Goal: Transaction & Acquisition: Book appointment/travel/reservation

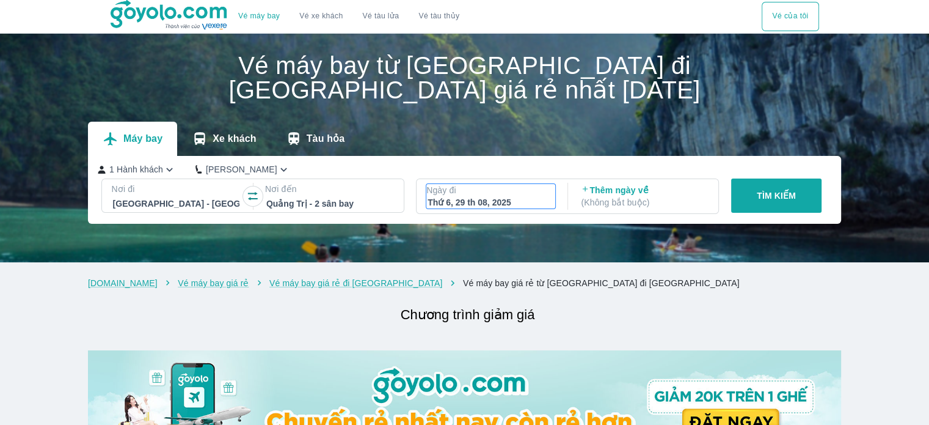
click at [505, 205] on div "Thứ 6, 29 th 08, 2025" at bounding box center [491, 202] width 126 height 12
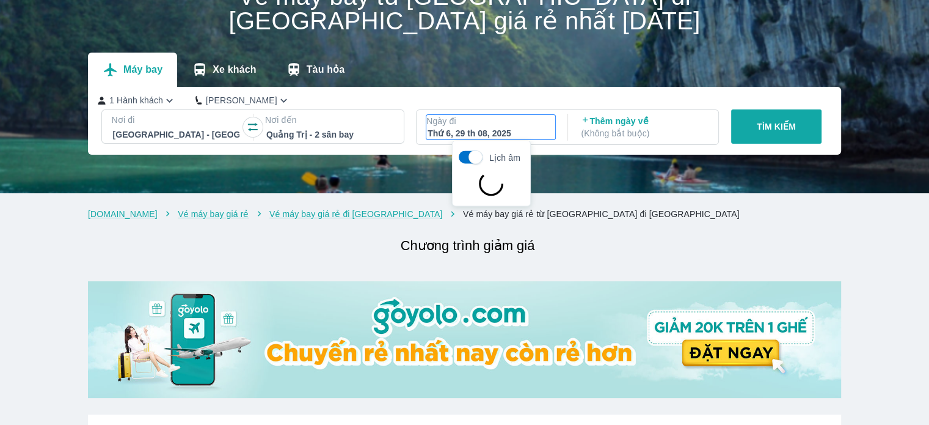
scroll to position [70, 0]
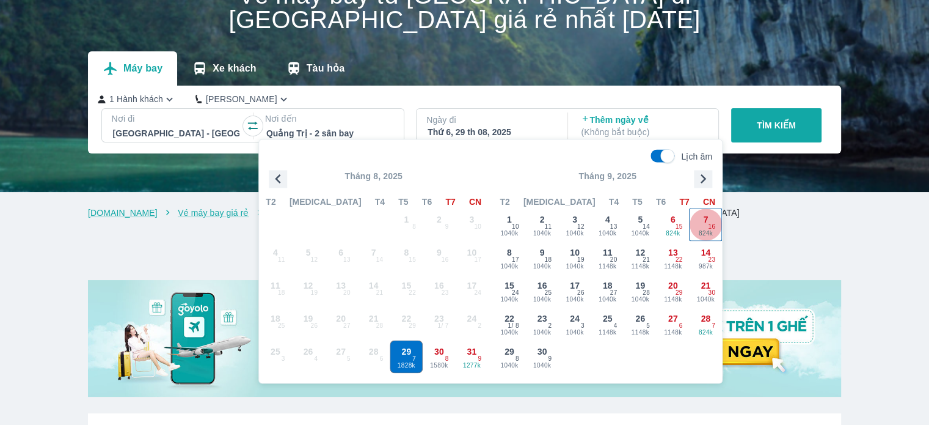
click at [706, 219] on span "7" at bounding box center [705, 219] width 5 height 12
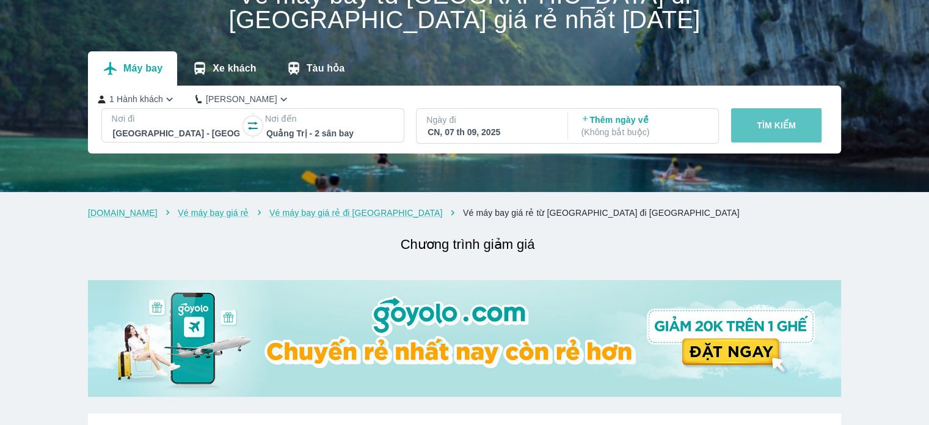
click at [795, 128] on p "TÌM KIẾM" at bounding box center [776, 125] width 39 height 12
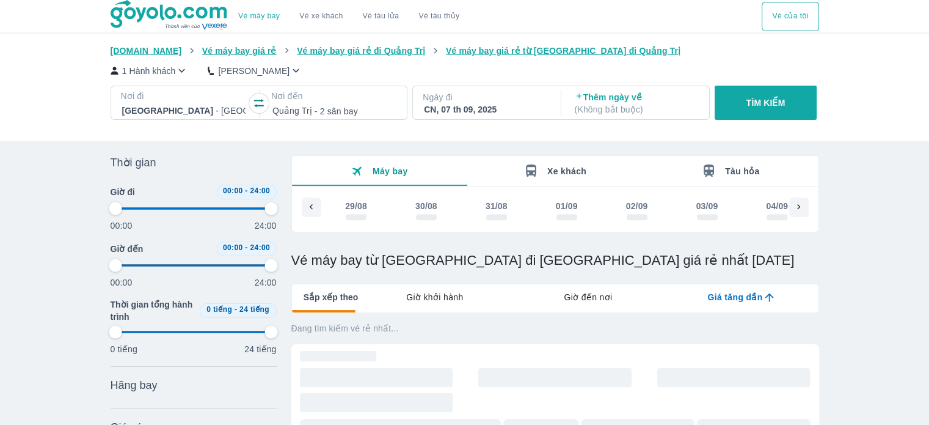
scroll to position [0, 254]
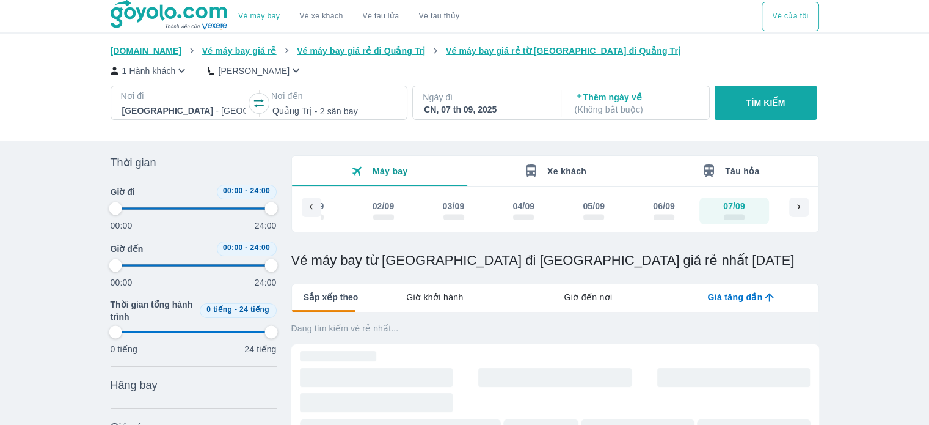
type input "97.9166666666667"
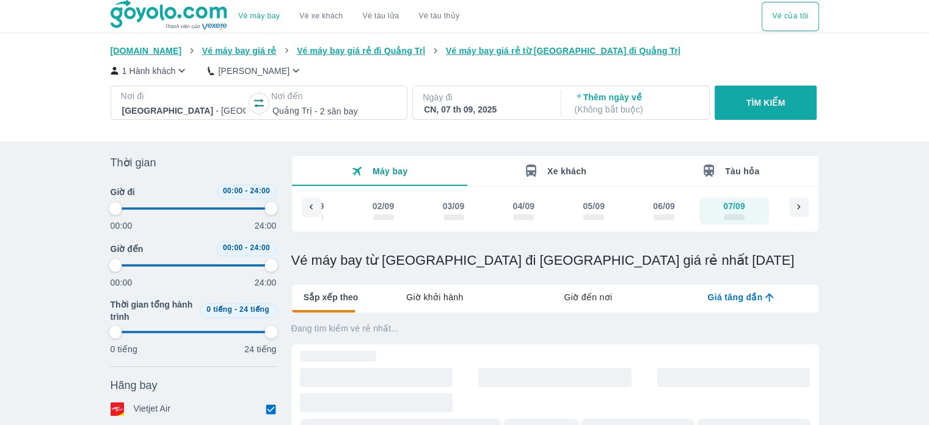
type input "97.9166666666667"
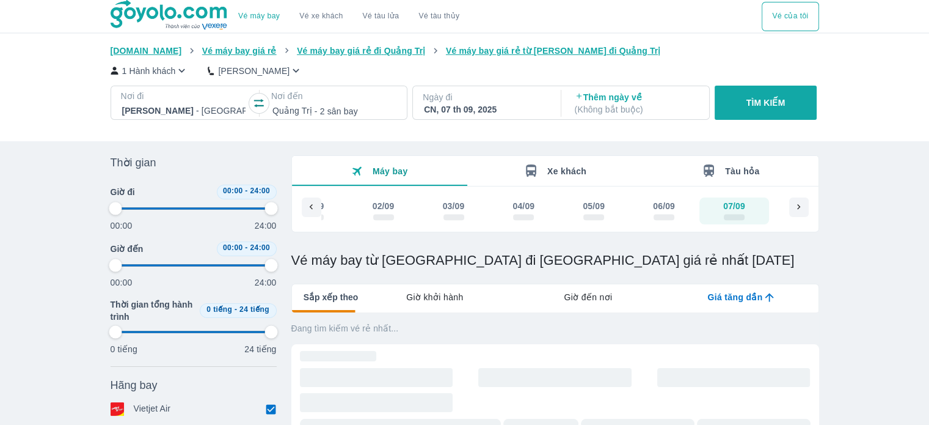
type input "97.9166666666667"
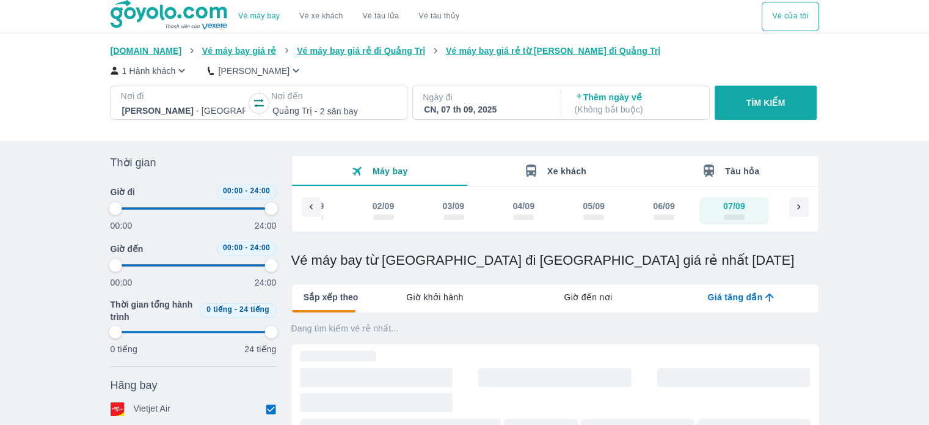
type input "97.9166666666667"
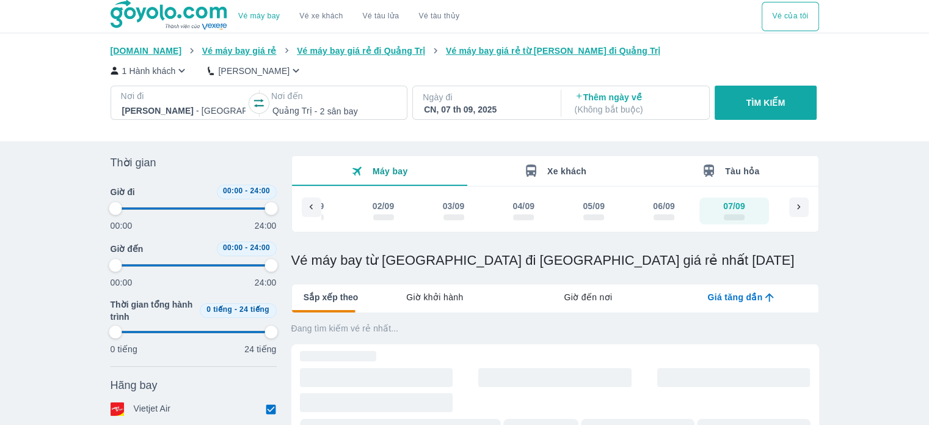
type input "97.9166666666667"
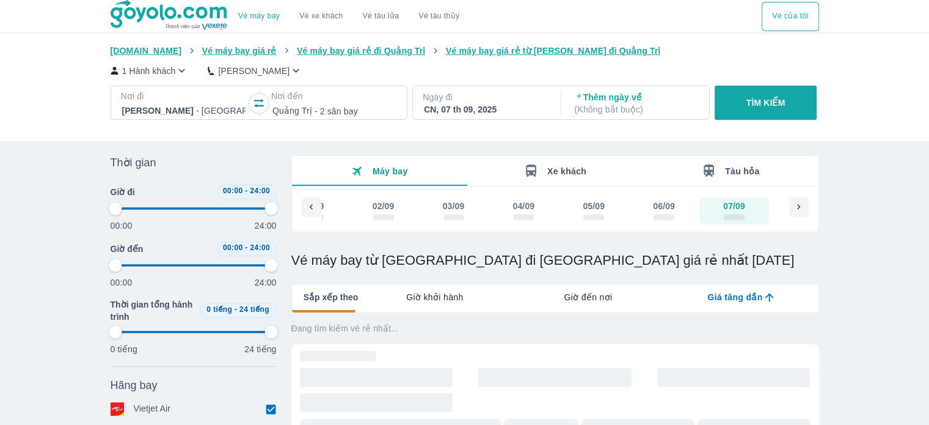
type input "97.9166666666667"
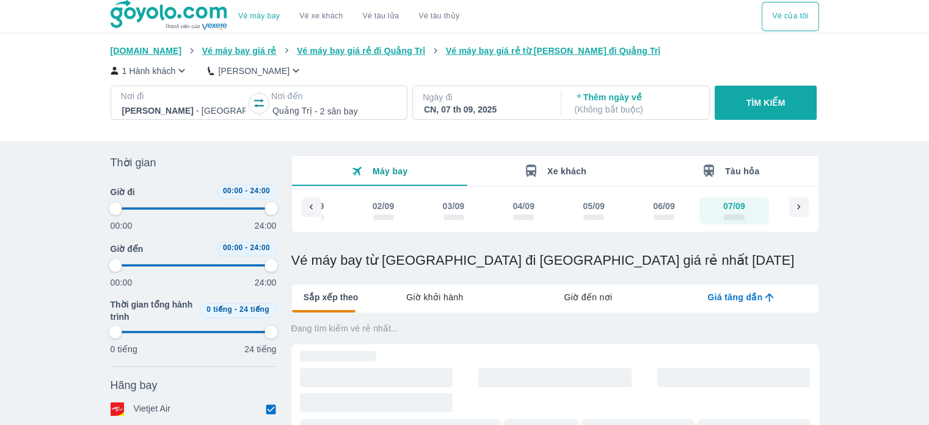
type input "97.9166666666667"
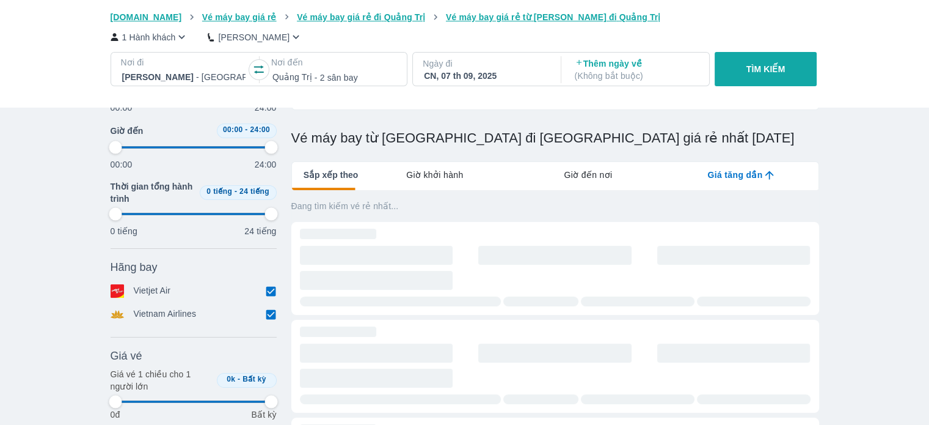
type input "97.9166666666667"
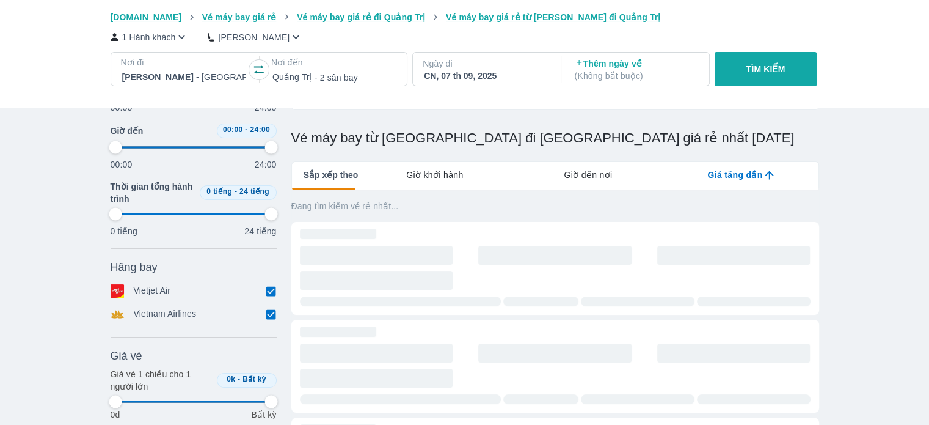
type input "97.9166666666667"
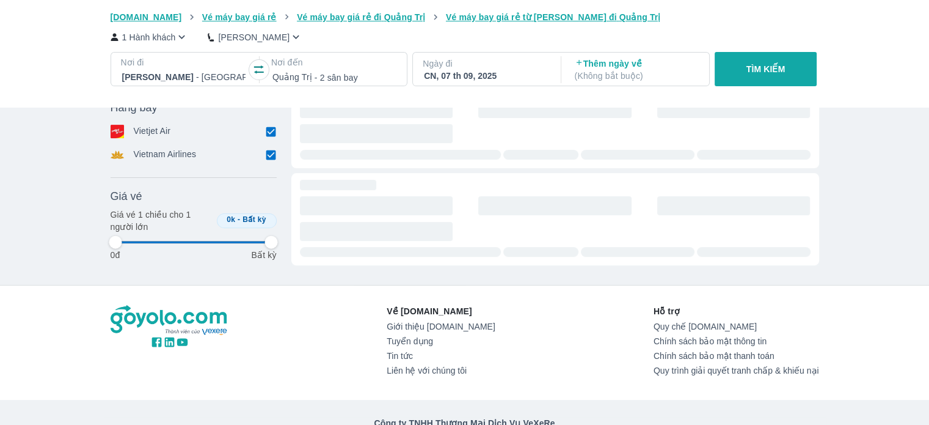
type input "97.9166666666667"
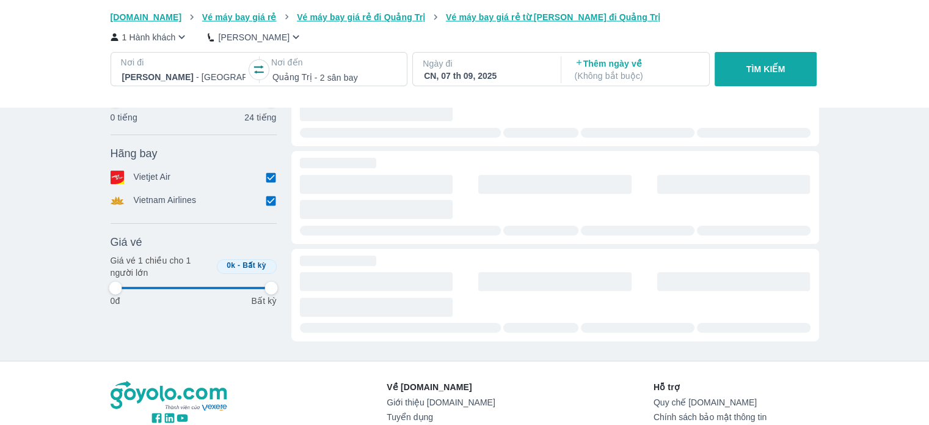
scroll to position [306, 0]
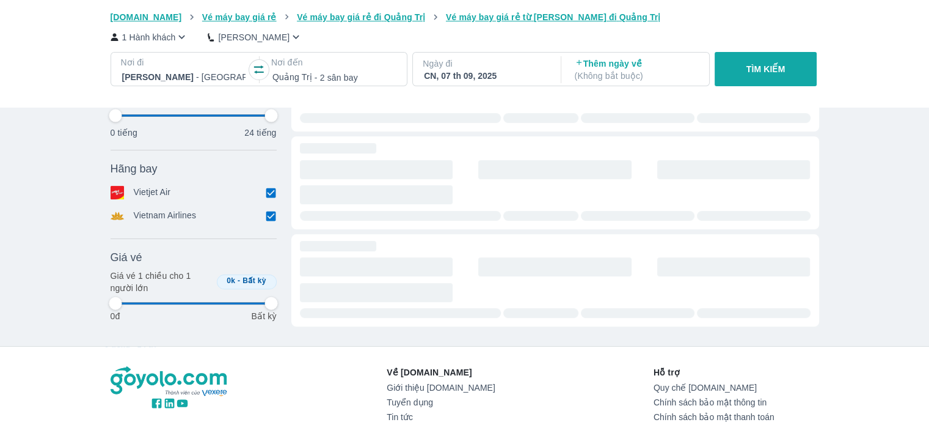
type input "97.9166666666667"
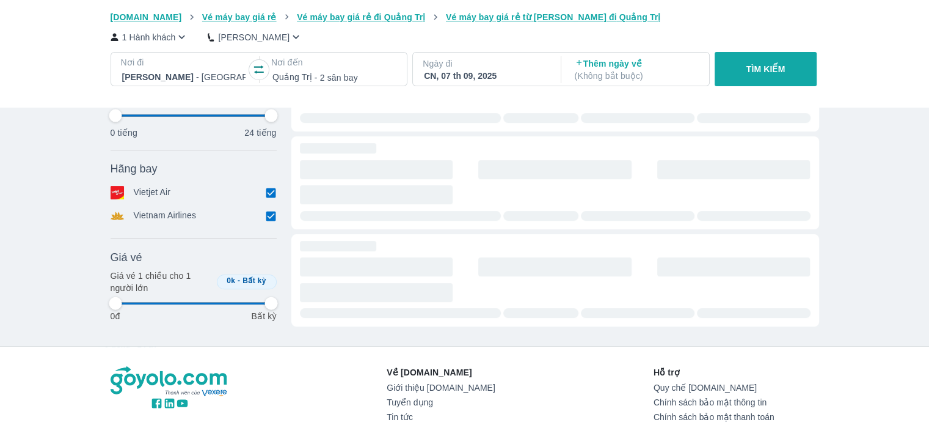
type input "97.9166666666667"
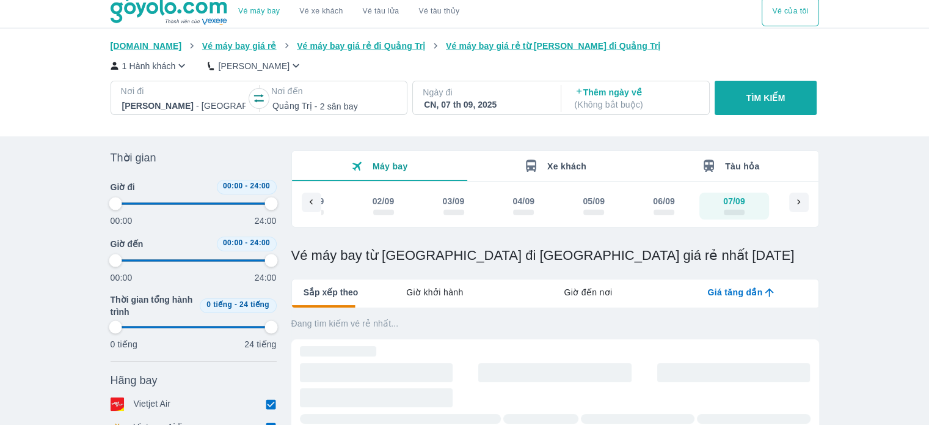
scroll to position [0, 0]
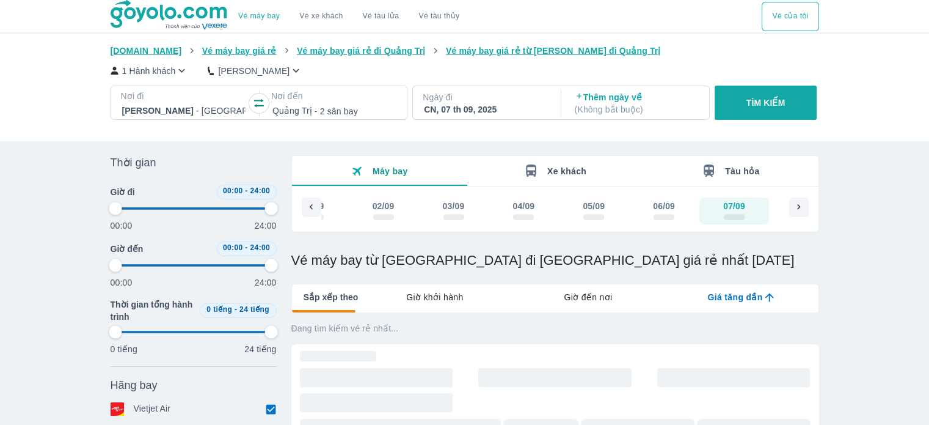
type input "97.9166666666667"
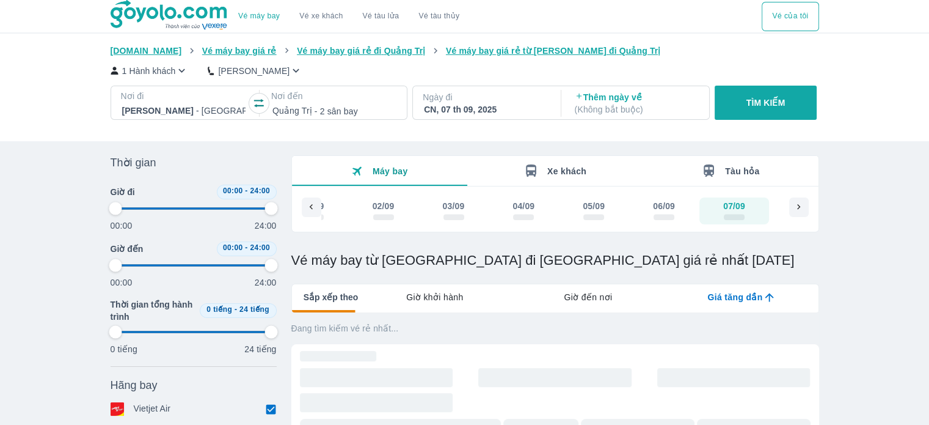
type input "97.9166666666667"
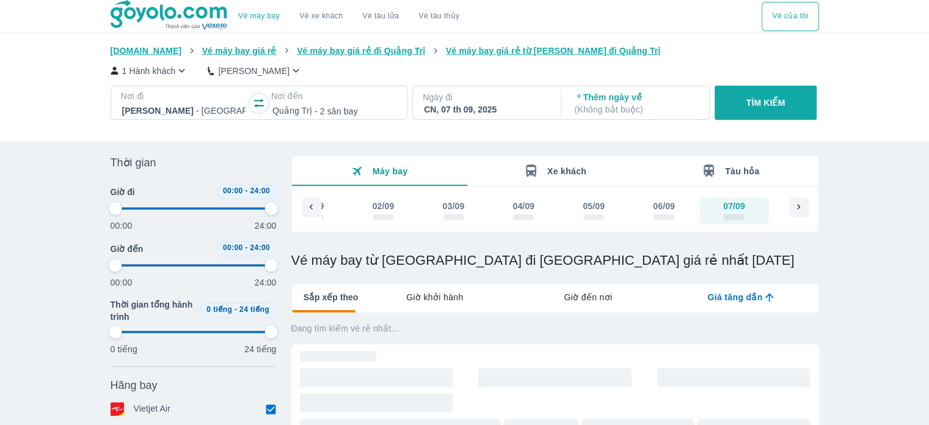
type input "97.9166666666667"
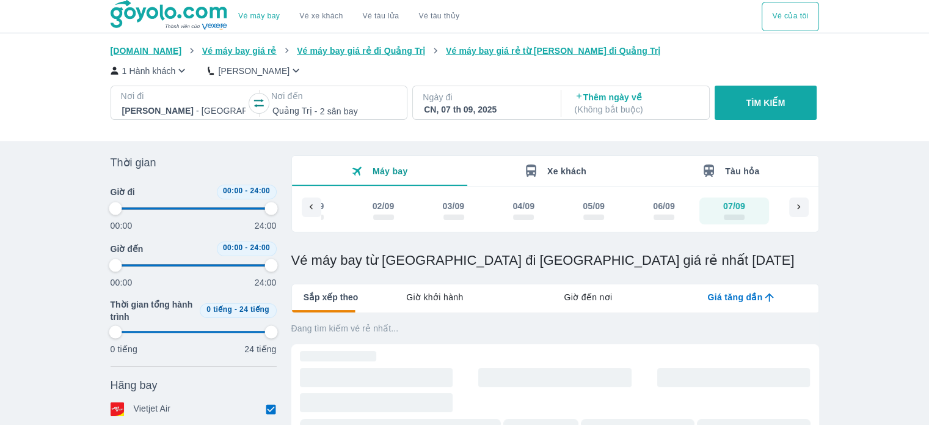
type input "97.9166666666667"
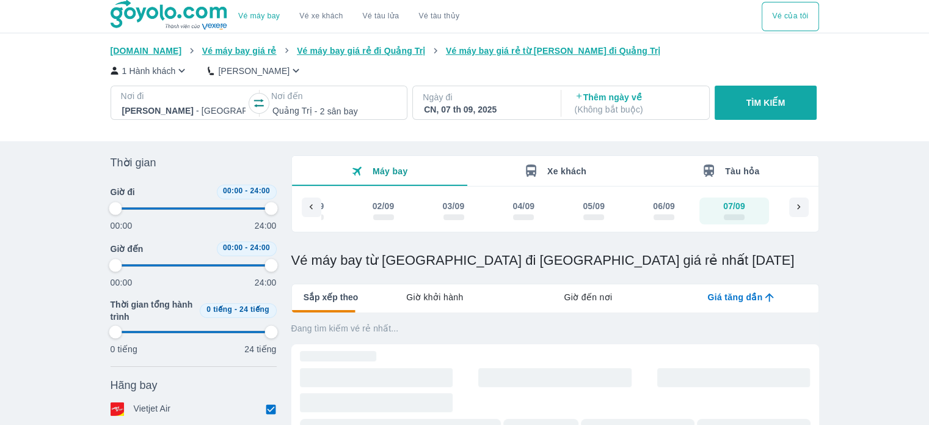
type input "97.9166666666667"
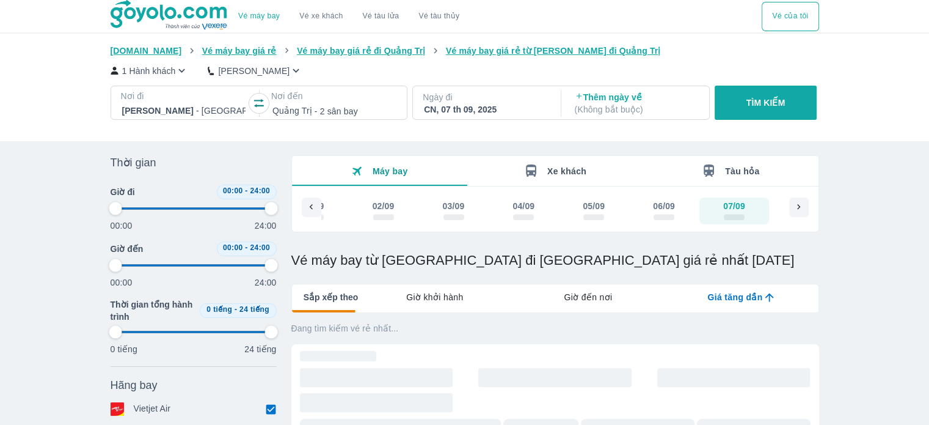
type input "97.9166666666667"
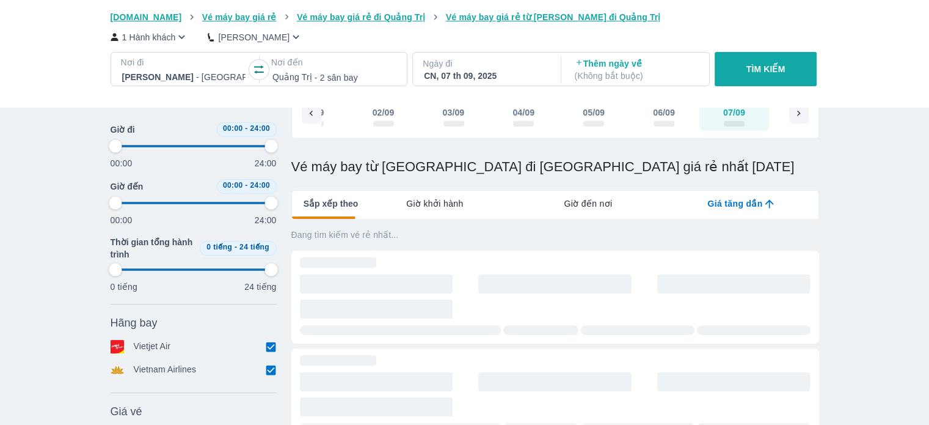
scroll to position [122, 0]
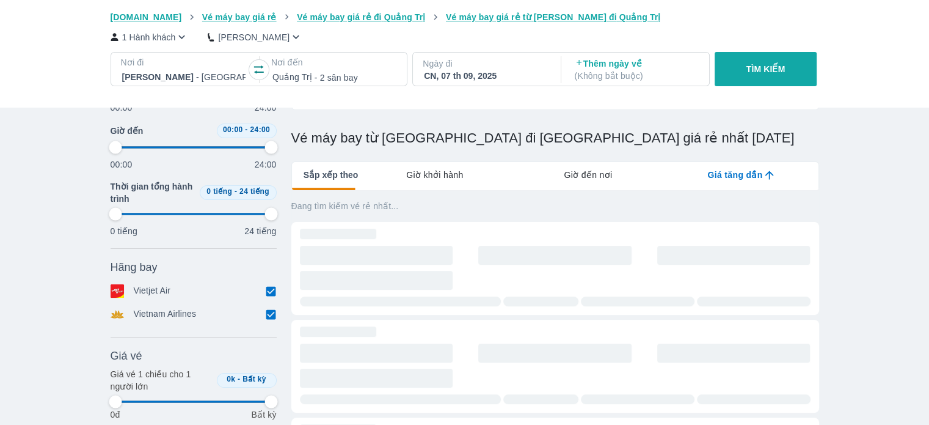
type input "97.9166666666667"
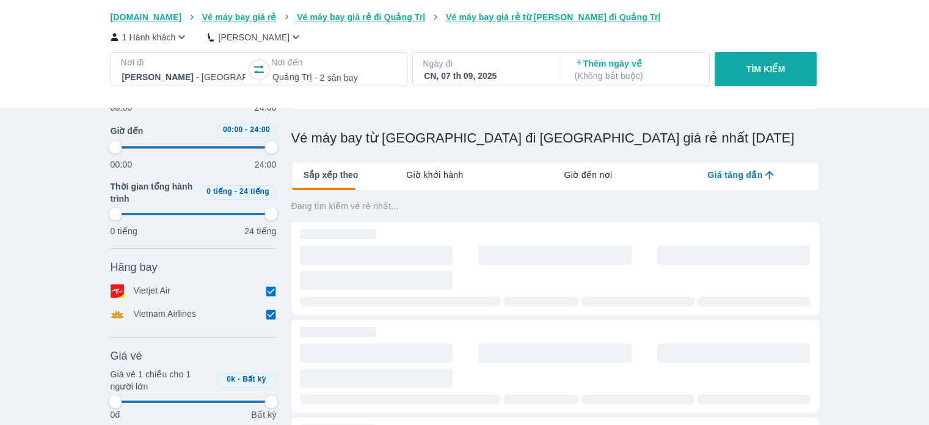
type input "97.9166666666667"
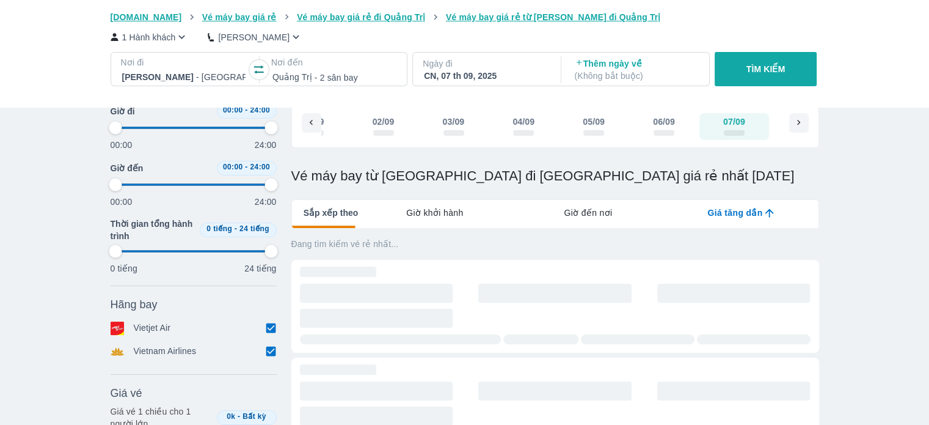
scroll to position [0, 0]
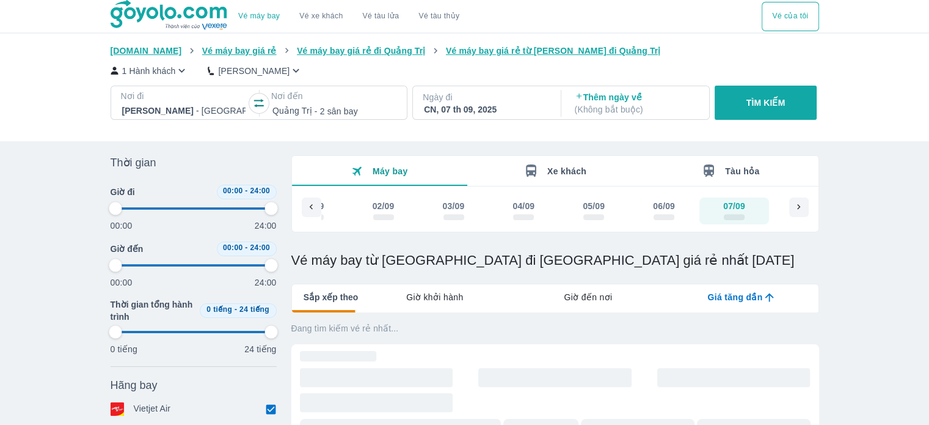
type input "97.9166666666667"
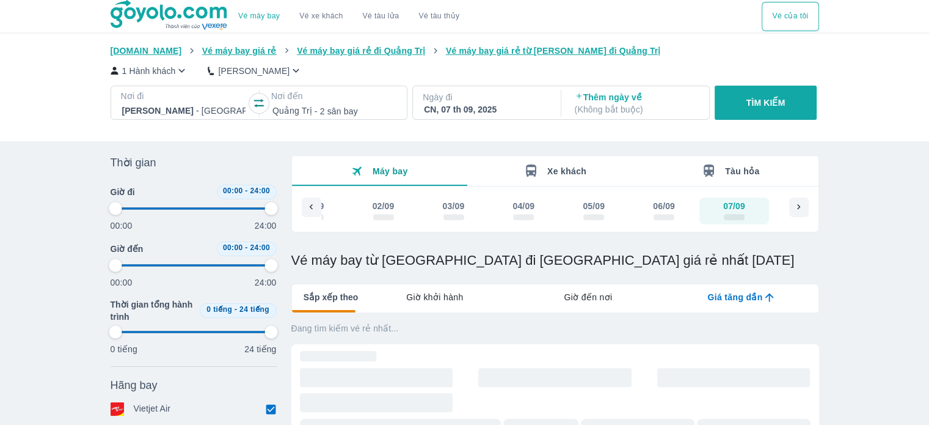
type input "97.9166666666667"
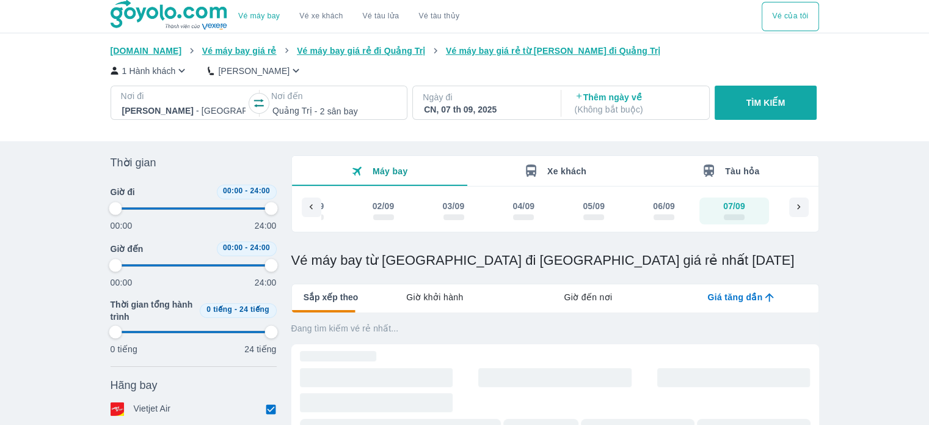
type input "97.9166666666667"
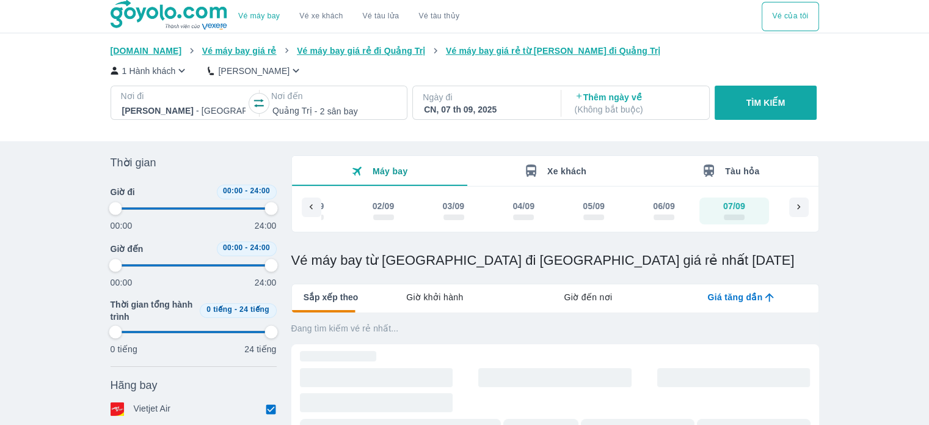
type input "97.9166666666667"
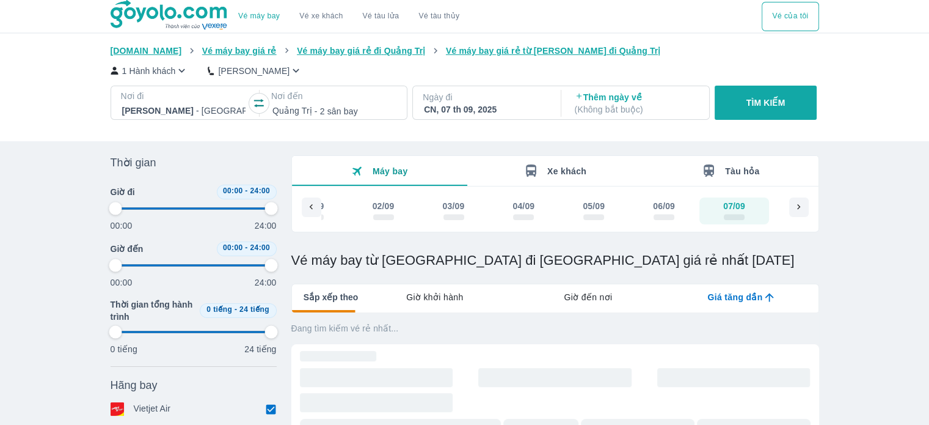
type input "97.9166666666667"
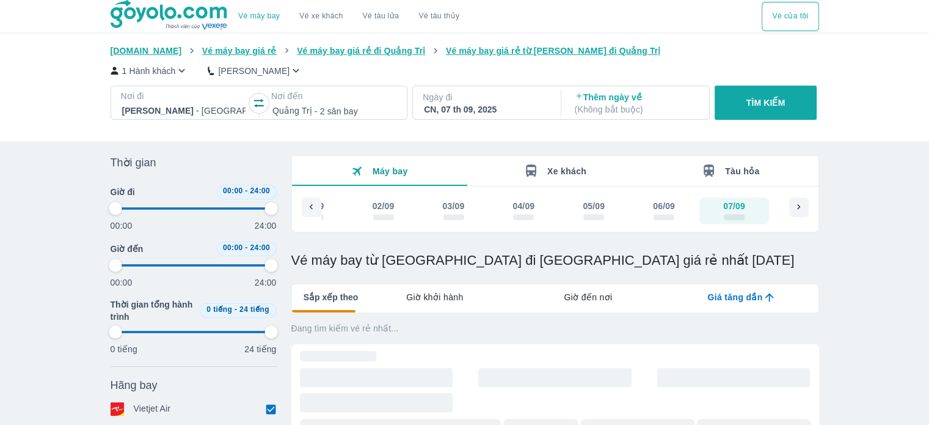
type input "97.9166666666667"
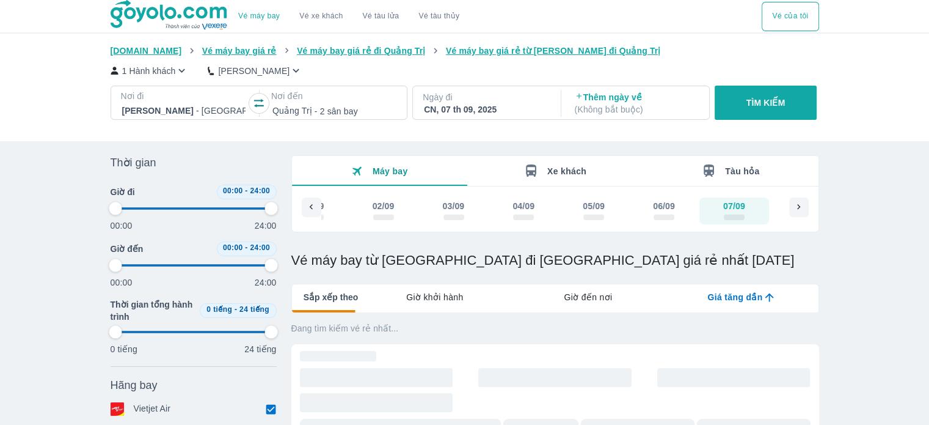
type input "97.9166666666667"
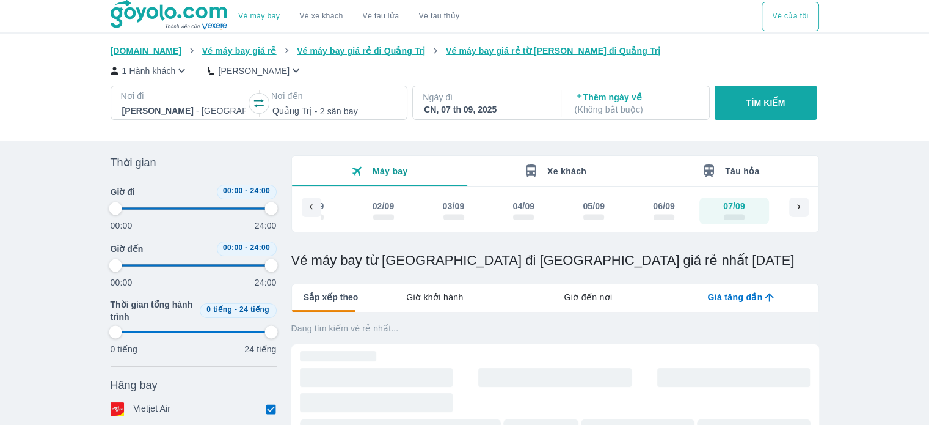
type input "97.9166666666667"
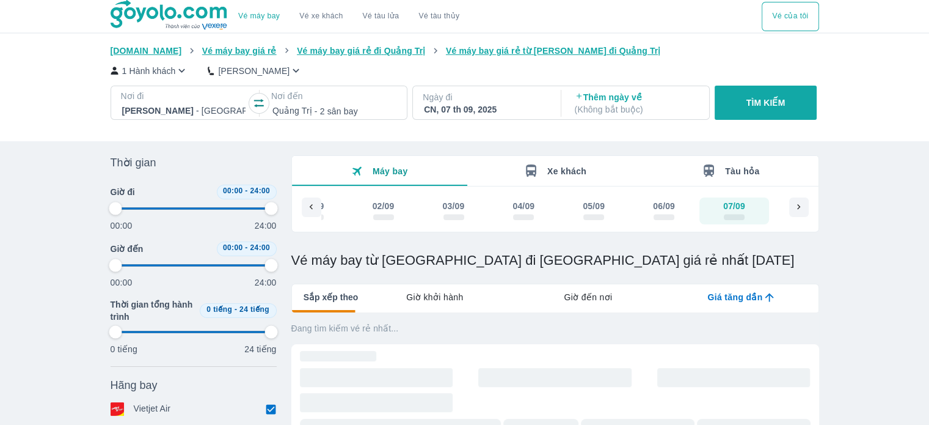
type input "97.9166666666667"
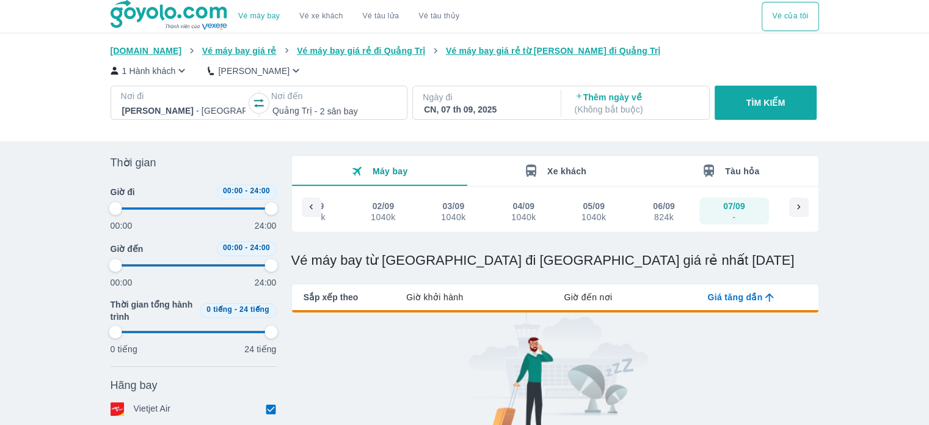
type input "97.9166666666667"
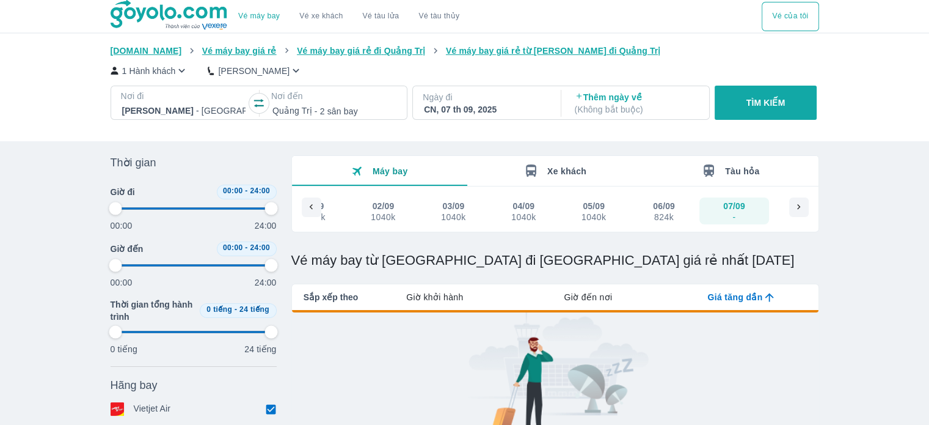
type input "97.9166666666667"
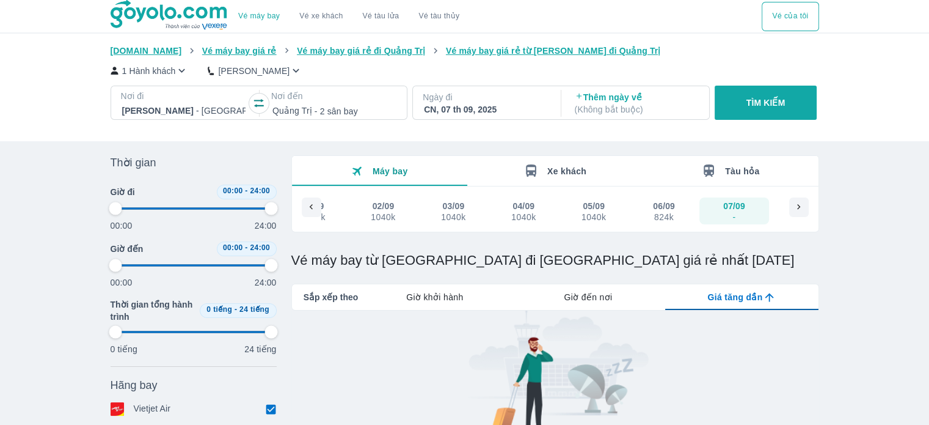
type input "97.9166666666667"
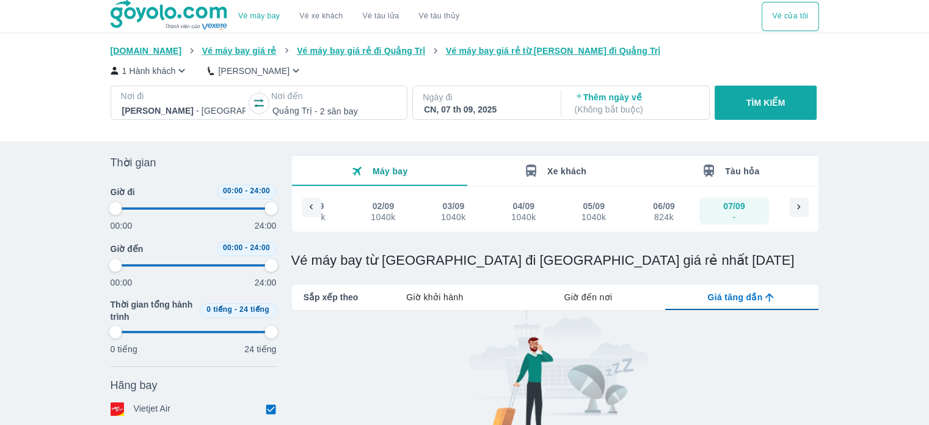
type input "97.9166666666667"
click at [381, 114] on div at bounding box center [334, 110] width 123 height 15
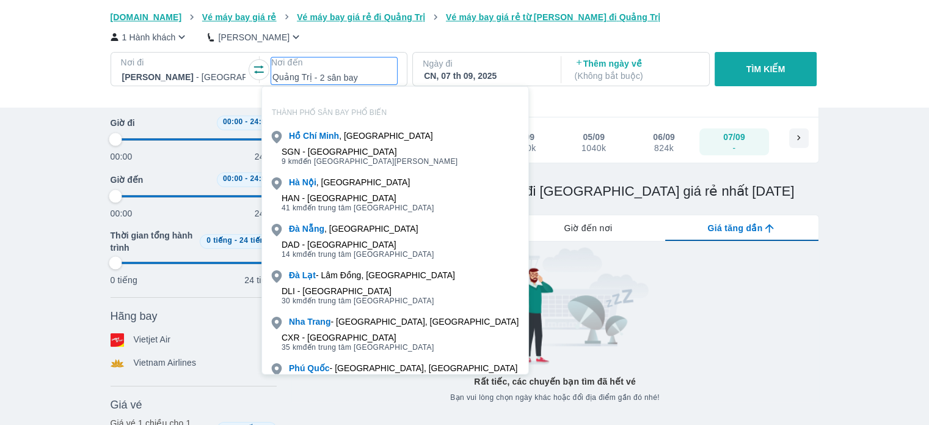
scroll to position [70, 0]
click at [369, 81] on div at bounding box center [334, 77] width 123 height 15
type input "H"
type input "97.9166666666667"
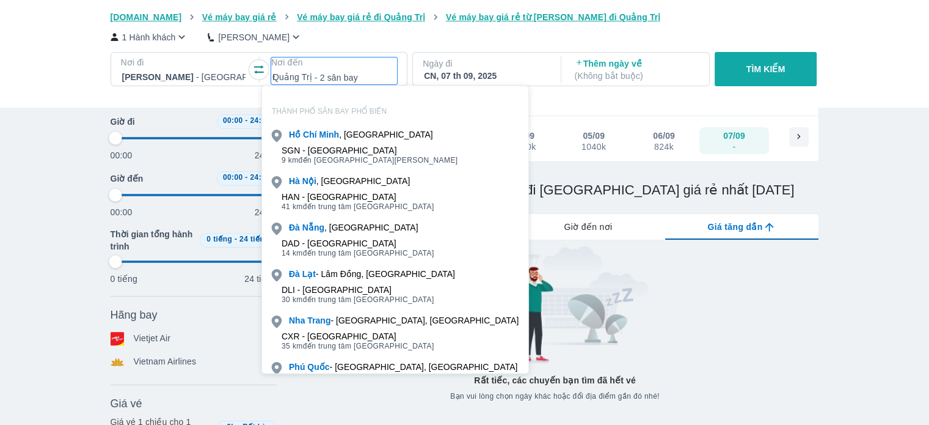
type input "97.9166666666667"
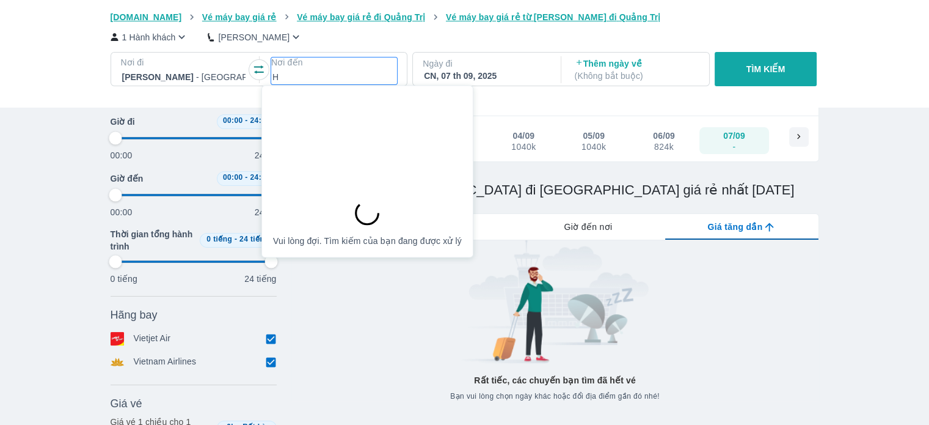
type input "Hu"
type input "97.9166666666667"
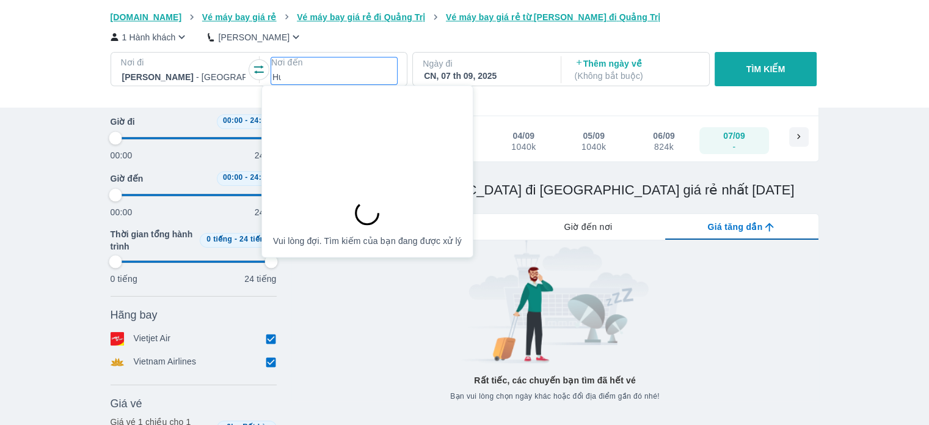
type input "97.9166666666667"
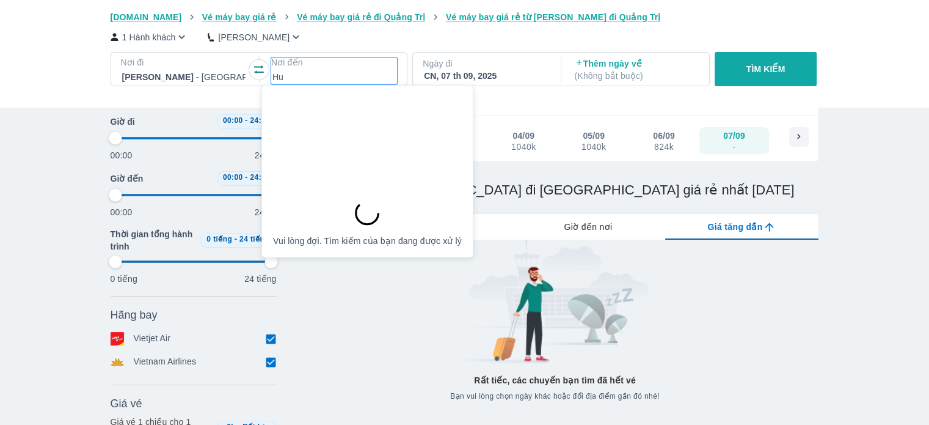
type input "Hue"
type input "97.9166666666667"
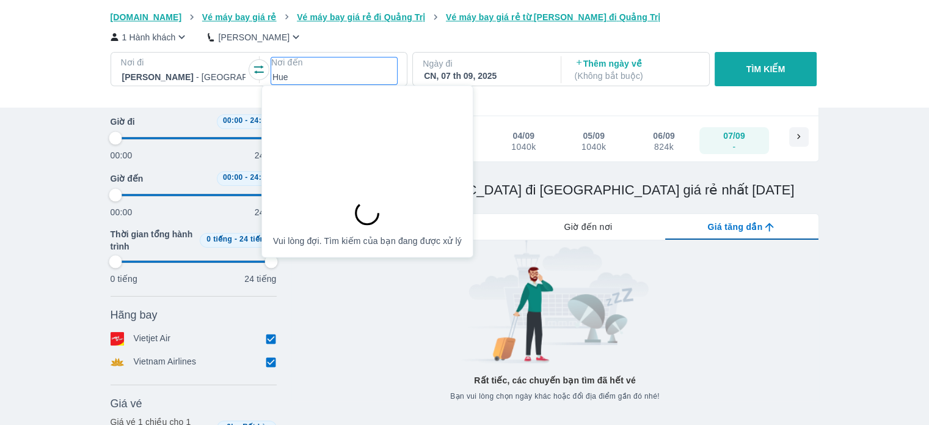
type input "97.9166666666667"
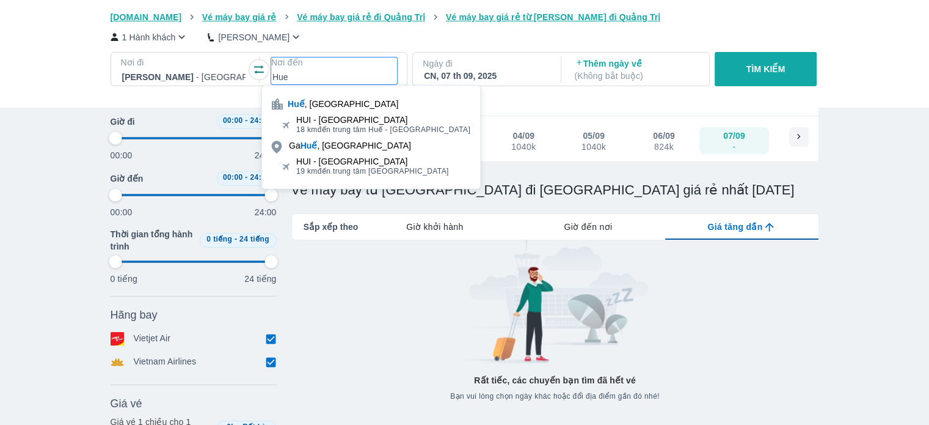
type input "q"
type input "97.9166666666667"
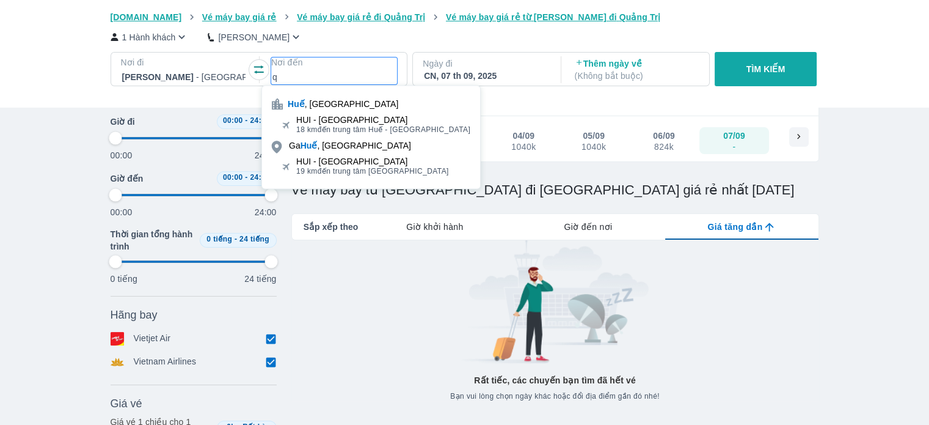
type input "97.9166666666667"
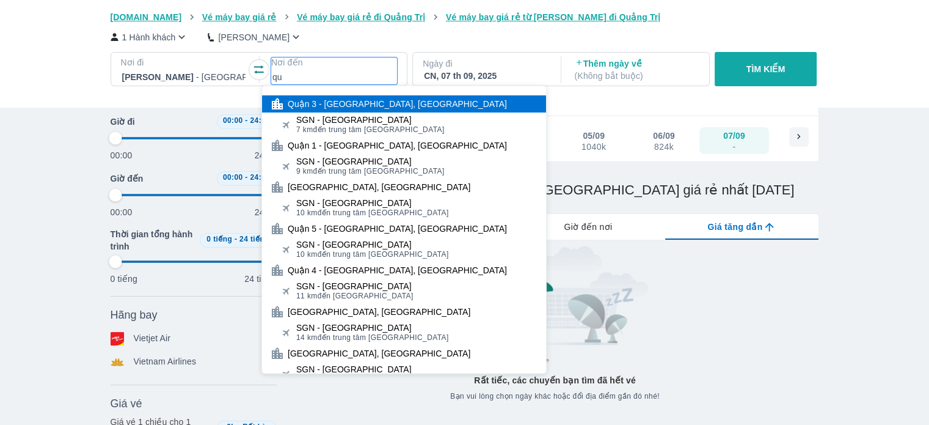
type input "qua"
type input "97.9166666666667"
type input "quản"
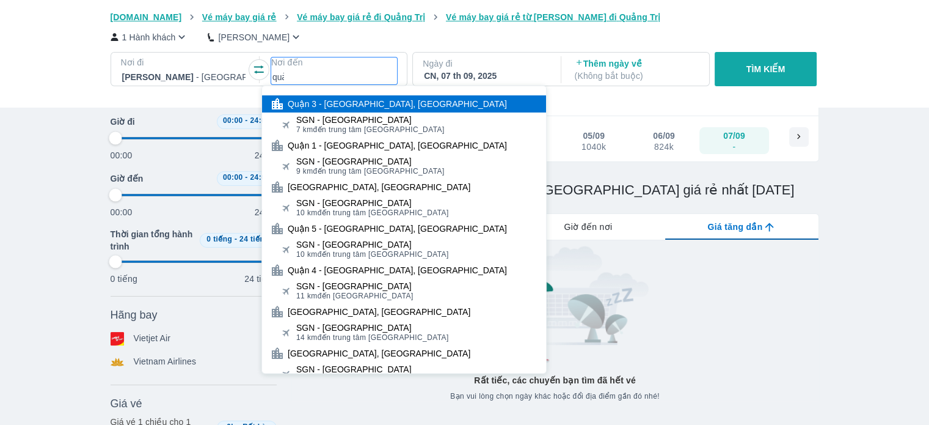
type input "97.9166666666667"
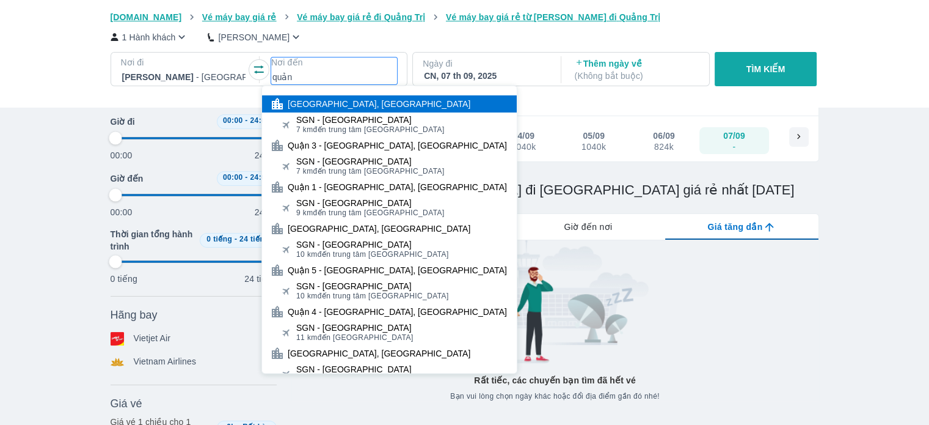
type input "97.9166666666667"
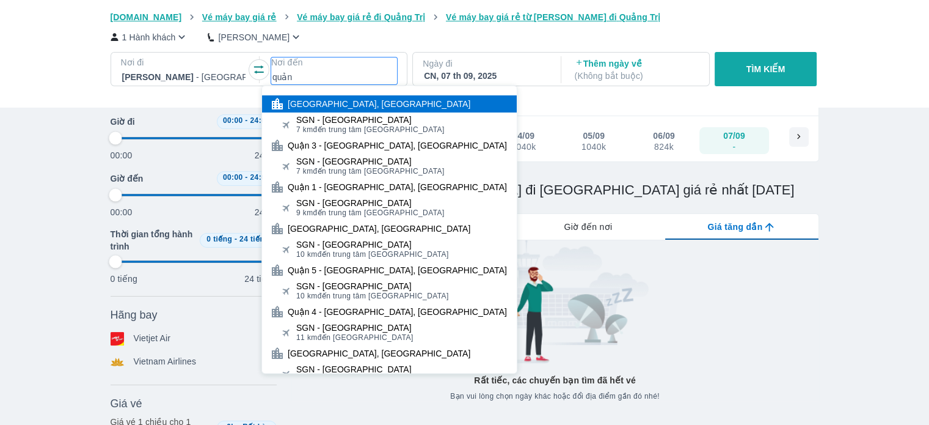
type input "97.9166666666667"
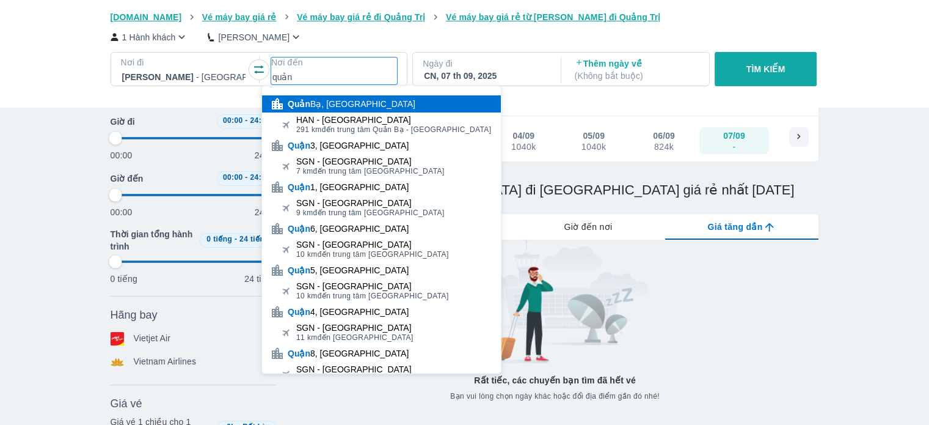
type input "quảng"
type input "97.9166666666667"
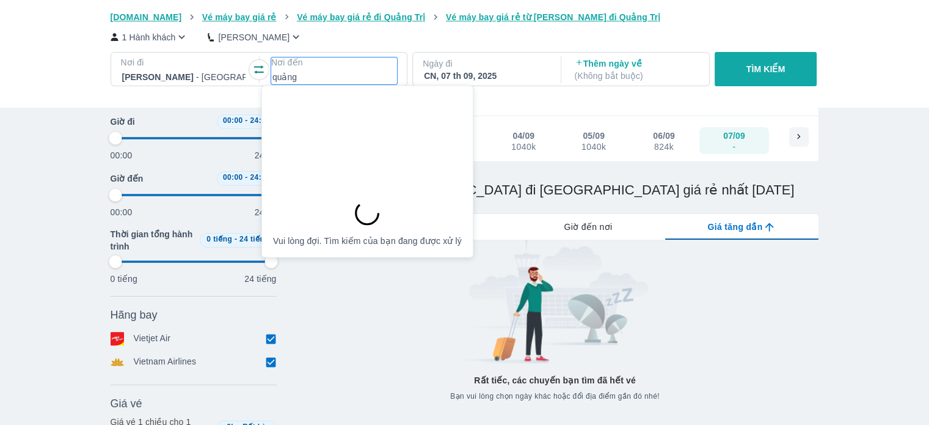
type input "quảng"
type input "97.9166666666667"
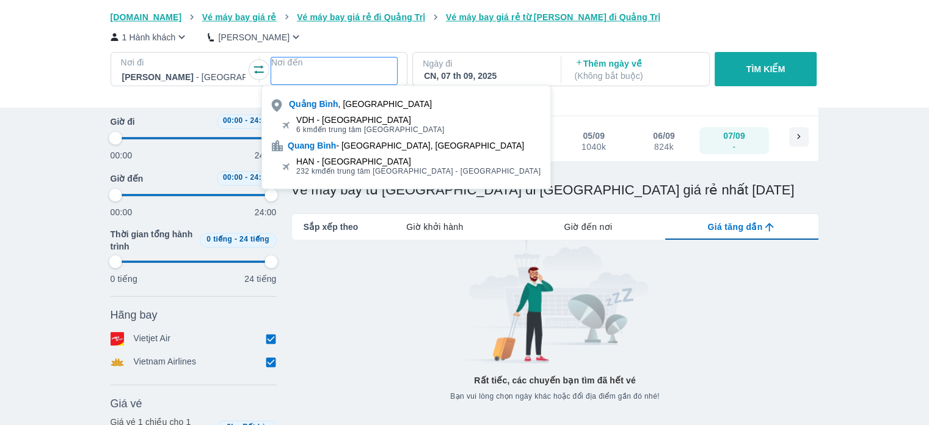
click at [338, 110] on div "[GEOGRAPHIC_DATA] , [GEOGRAPHIC_DATA]" at bounding box center [406, 103] width 288 height 17
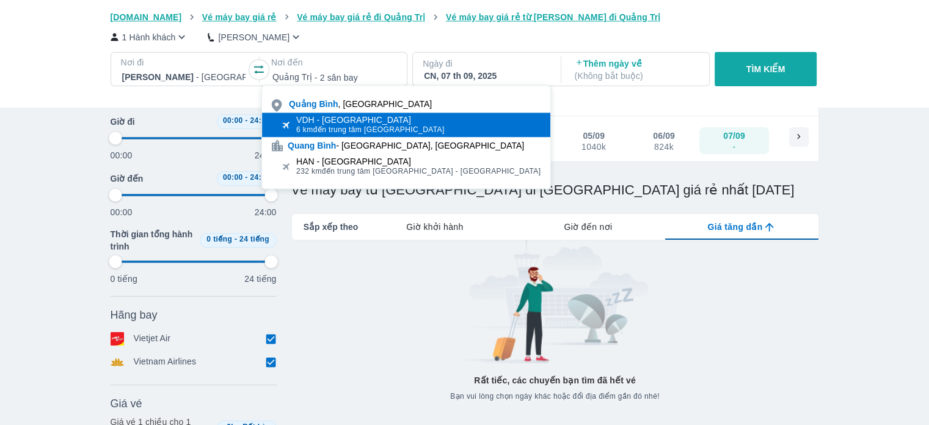
click at [324, 119] on div "VDH - [GEOGRAPHIC_DATA]" at bounding box center [370, 120] width 148 height 10
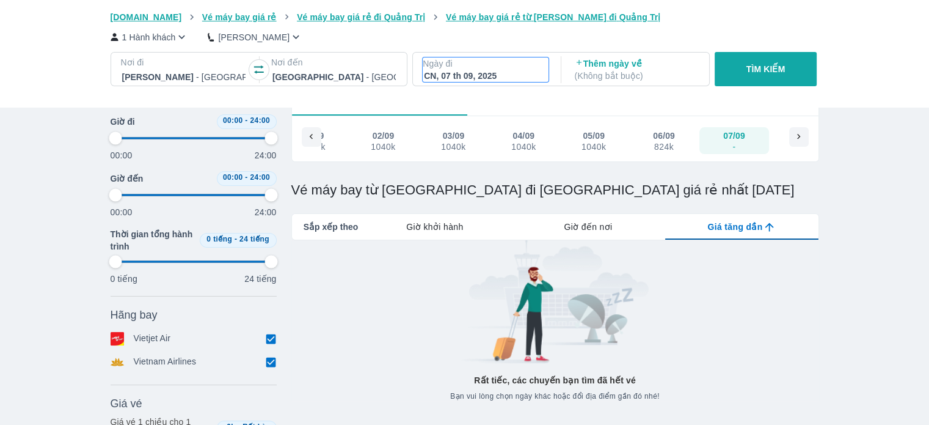
click at [525, 70] on div "CN, 07 th 09, 2025" at bounding box center [485, 76] width 123 height 12
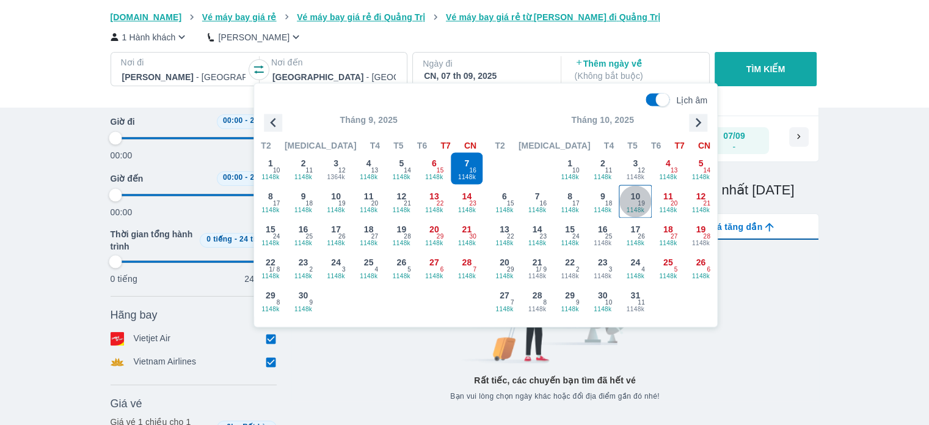
click at [636, 199] on span "10" at bounding box center [636, 196] width 10 height 12
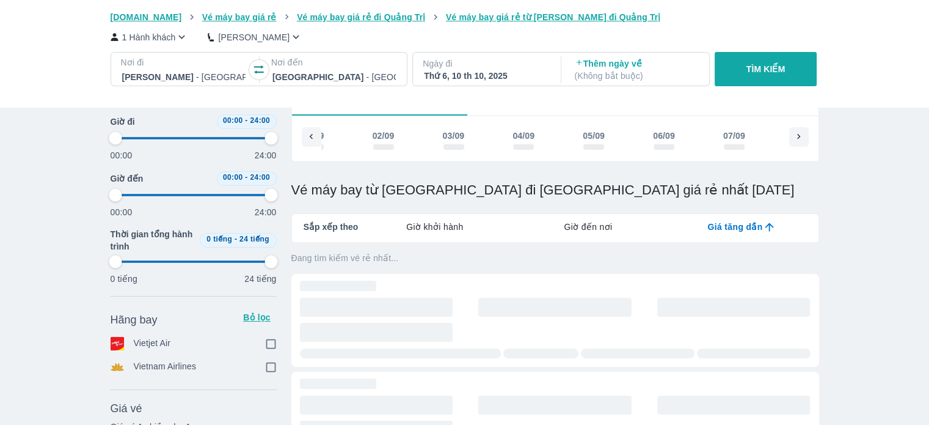
scroll to position [0, 2552]
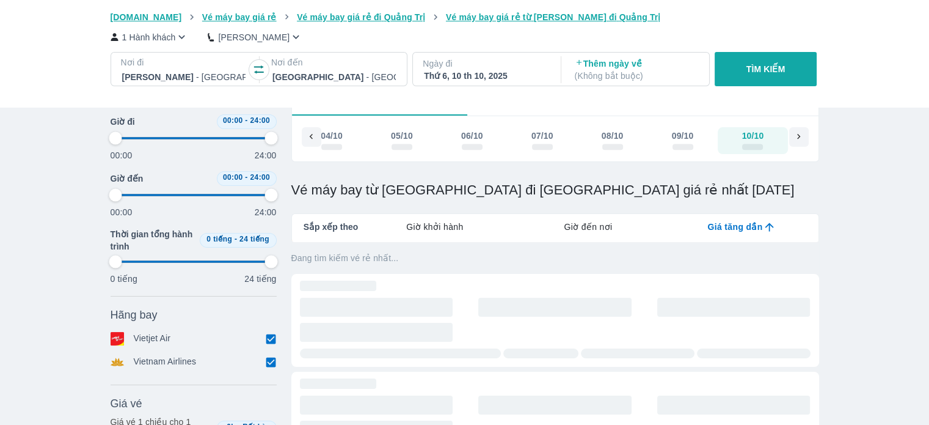
click at [636, 75] on p "( Không bắt buộc )" at bounding box center [636, 76] width 123 height 12
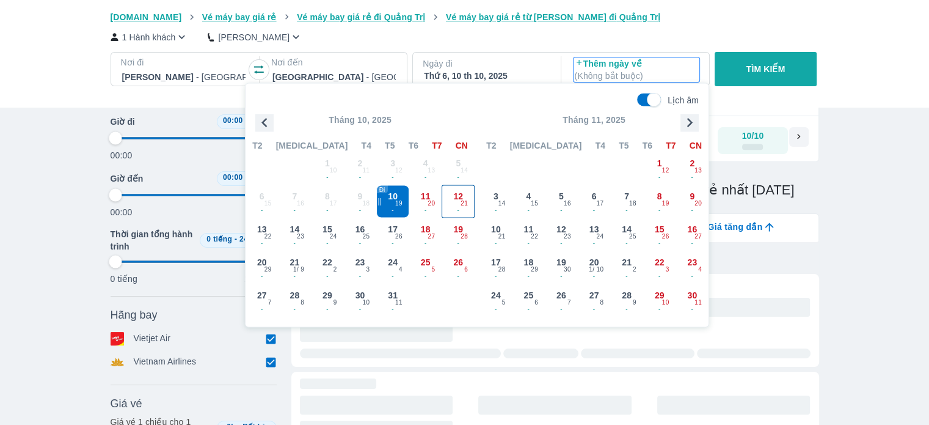
click at [463, 197] on span "12" at bounding box center [458, 196] width 10 height 12
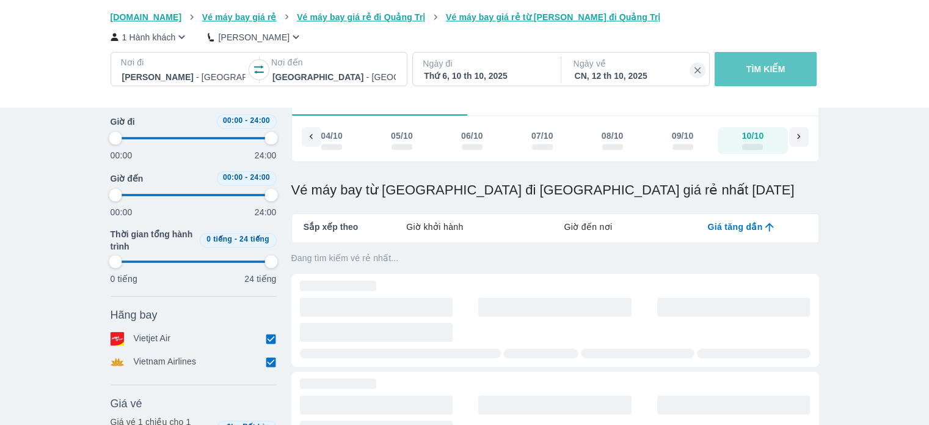
click at [755, 68] on p "TÌM KIẾM" at bounding box center [766, 69] width 39 height 12
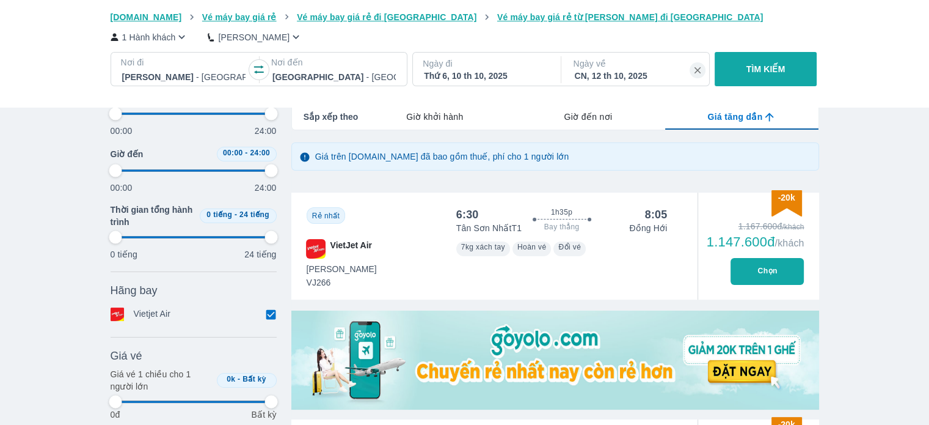
scroll to position [183, 0]
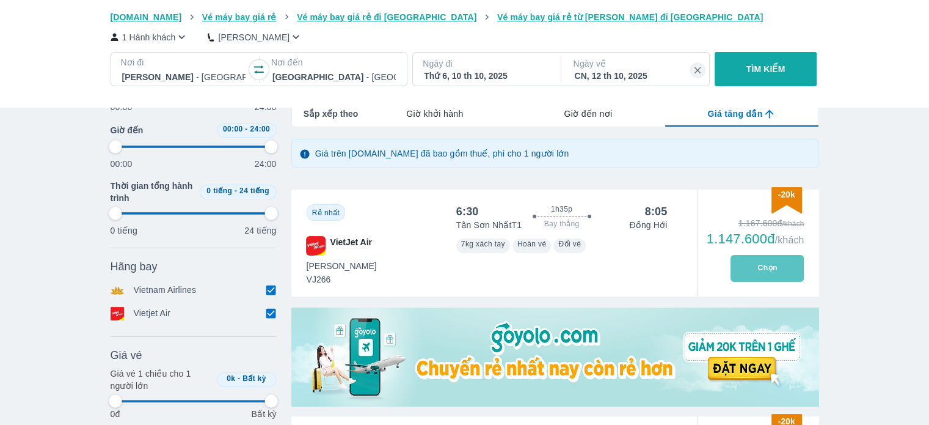
click at [776, 275] on button "Chọn" at bounding box center [767, 268] width 73 height 27
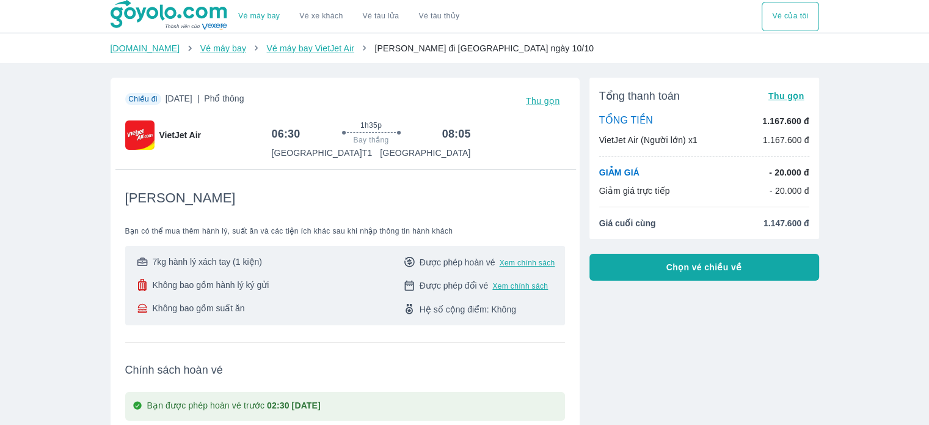
click at [698, 273] on button "Chọn vé chiều về" at bounding box center [705, 267] width 230 height 27
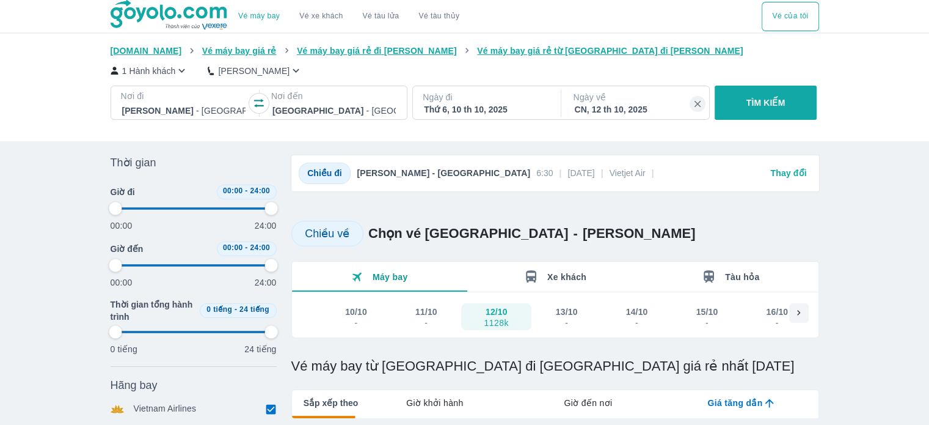
scroll to position [61, 0]
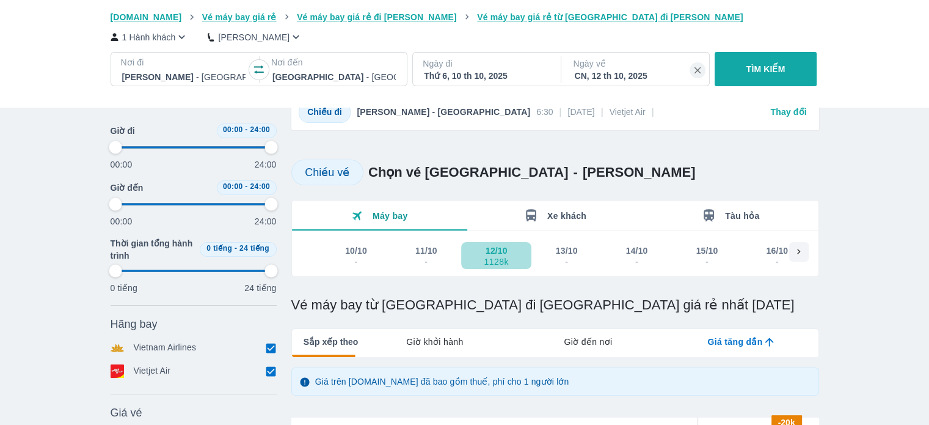
click at [496, 251] on div "12/10" at bounding box center [497, 250] width 22 height 12
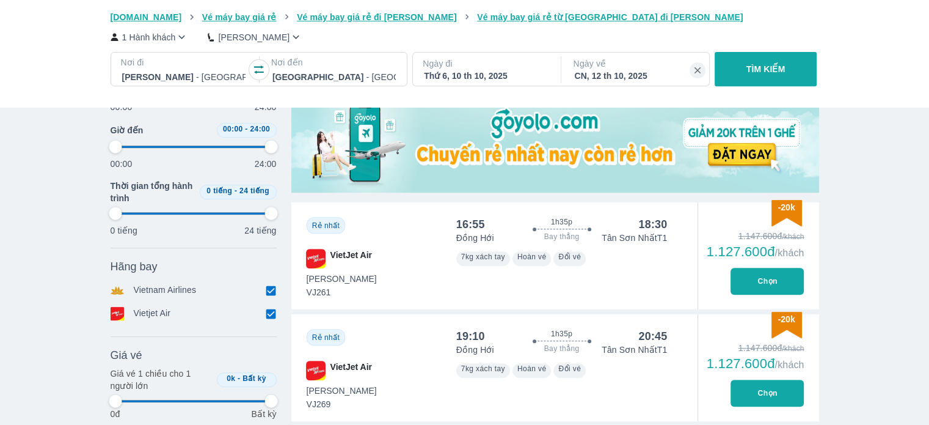
scroll to position [611, 0]
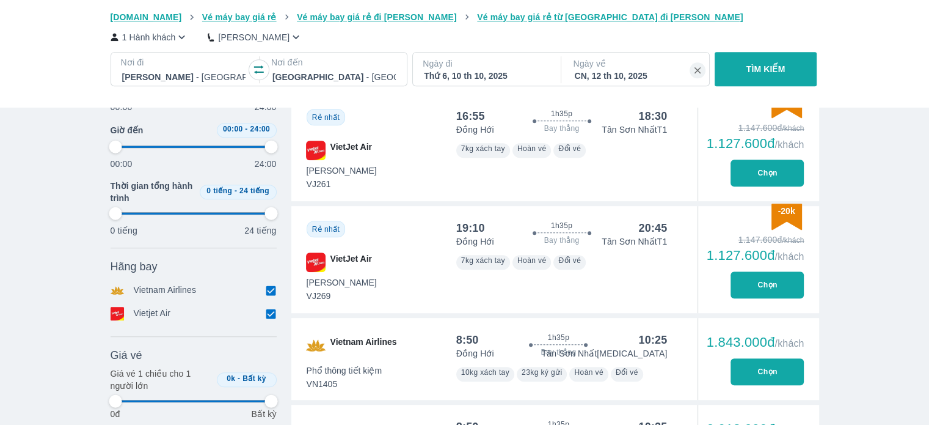
click at [773, 284] on button "Chọn" at bounding box center [767, 284] width 73 height 27
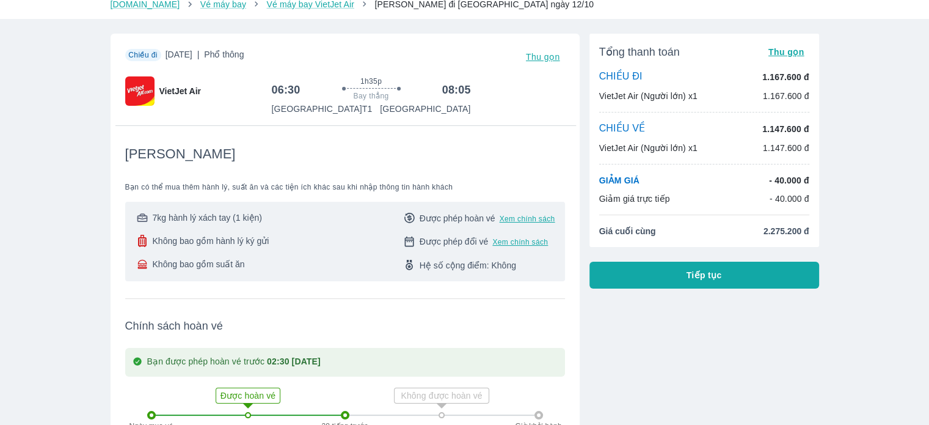
scroll to position [244, 0]
